Goal: Find specific page/section: Find specific page/section

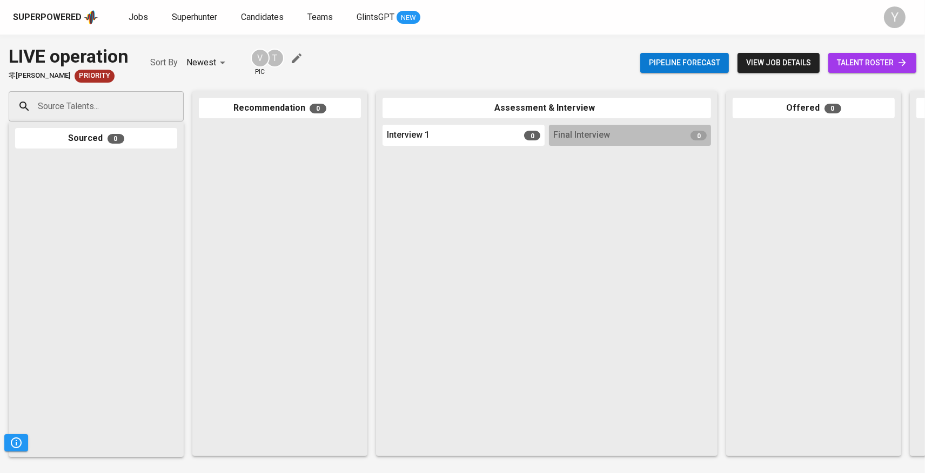
click at [767, 66] on span "view job details" at bounding box center [778, 63] width 65 height 14
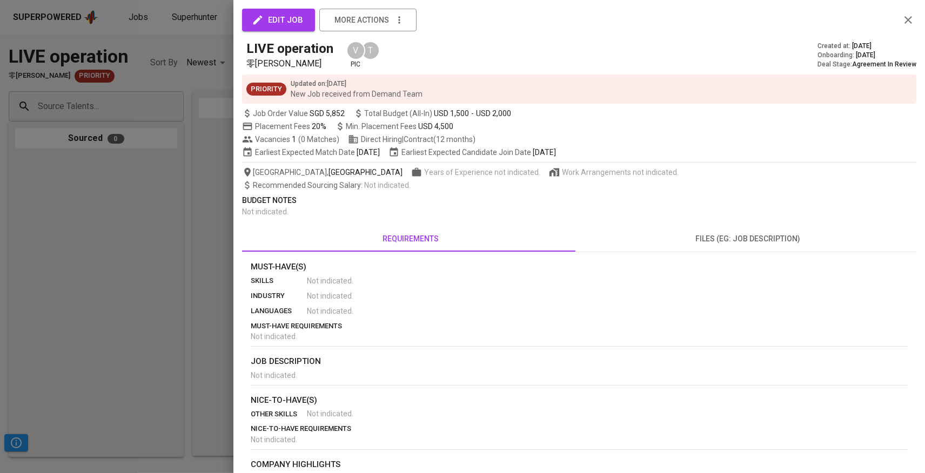
click at [254, 25] on icon "button" at bounding box center [258, 20] width 12 height 12
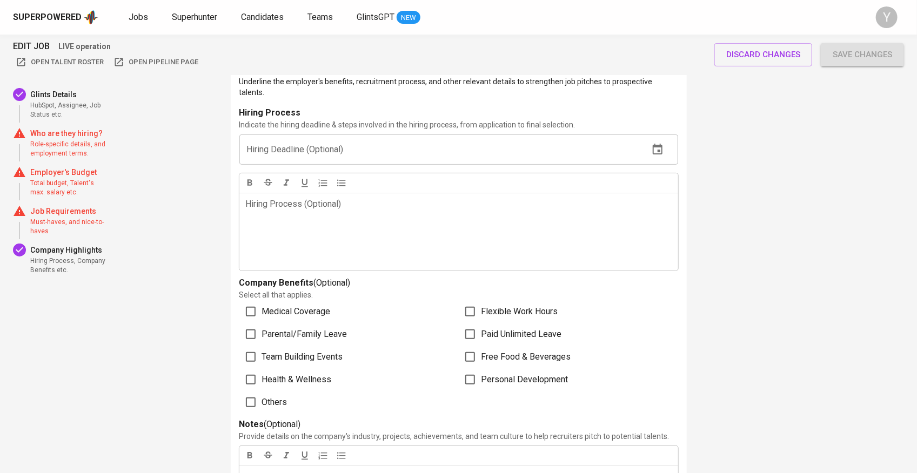
scroll to position [2344, 0]
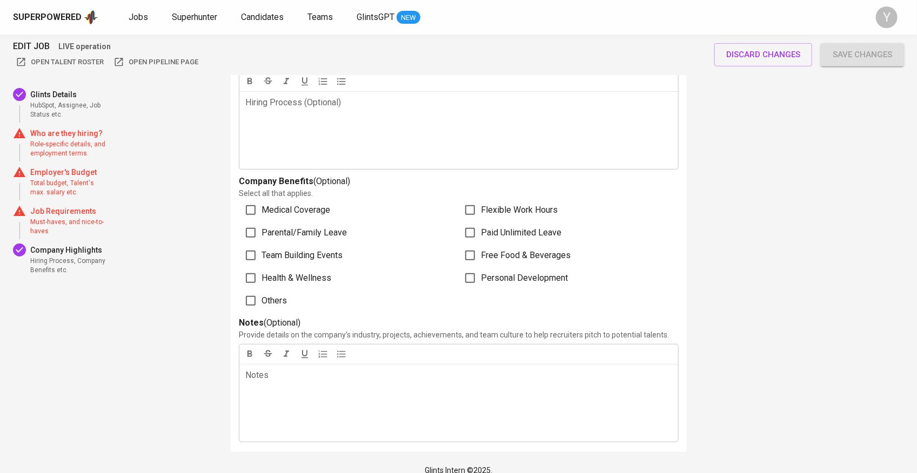
drag, startPoint x: 817, startPoint y: 172, endPoint x: 822, endPoint y: 175, distance: 6.3
